Goal: Task Accomplishment & Management: Complete application form

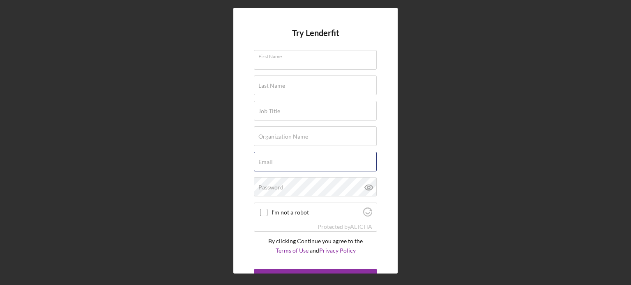
type input "[EMAIL_ADDRESS][DOMAIN_NAME]"
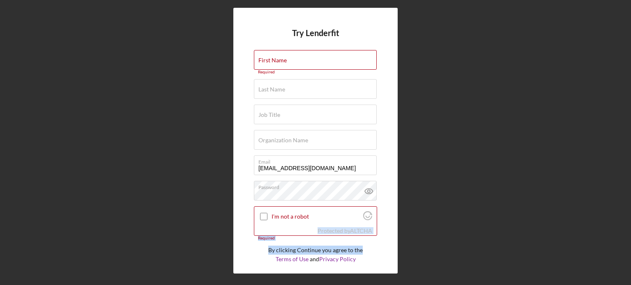
drag, startPoint x: 398, startPoint y: 207, endPoint x: 397, endPoint y: 243, distance: 35.3
click at [397, 243] on div "Try Lenderfit First Name Required Last Name Required Job Title Required Organiz…" at bounding box center [315, 141] width 164 height 266
